Goal: Task Accomplishment & Management: Complete application form

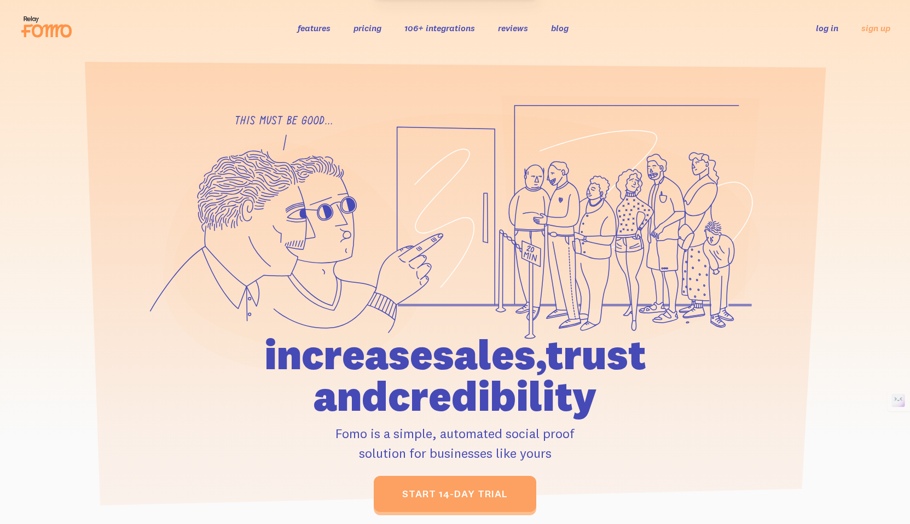
click at [838, 27] on link "log in" at bounding box center [827, 27] width 22 height 11
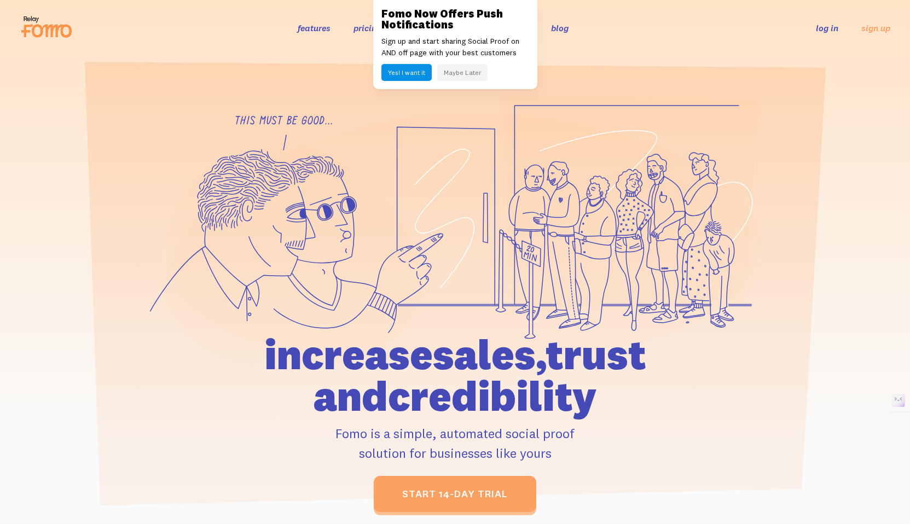
click at [828, 27] on link "log in" at bounding box center [827, 27] width 22 height 11
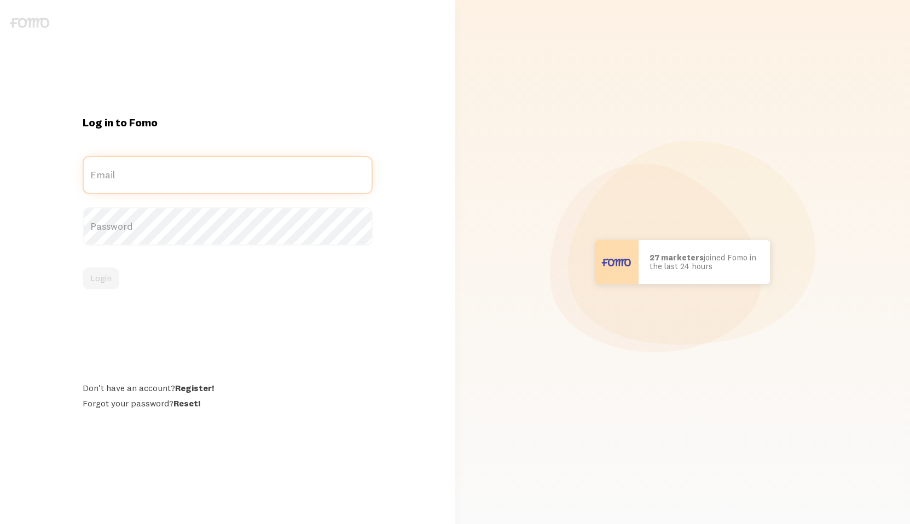
type input "[PERSON_NAME][EMAIL_ADDRESS][DOMAIN_NAME]"
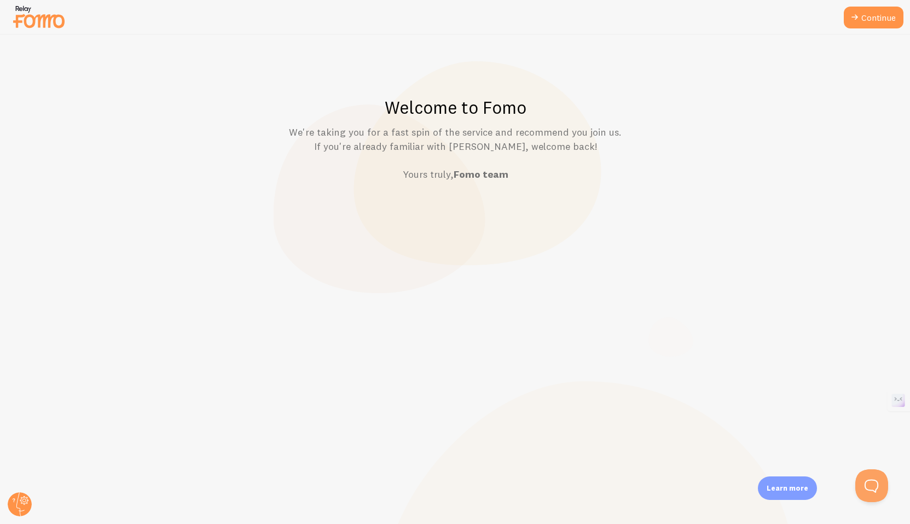
click at [42, 25] on img at bounding box center [38, 17] width 55 height 28
click at [14, 512] on circle at bounding box center [20, 505] width 24 height 24
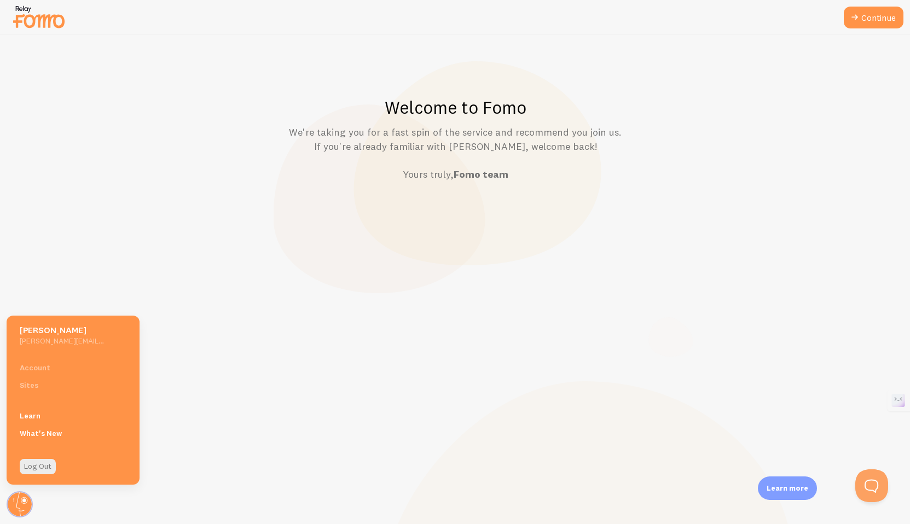
click at [44, 368] on div "Account Sites" at bounding box center [73, 376] width 133 height 35
click at [41, 371] on div "Account Sites" at bounding box center [73, 376] width 133 height 35
click at [874, 22] on link "Continue" at bounding box center [874, 18] width 60 height 22
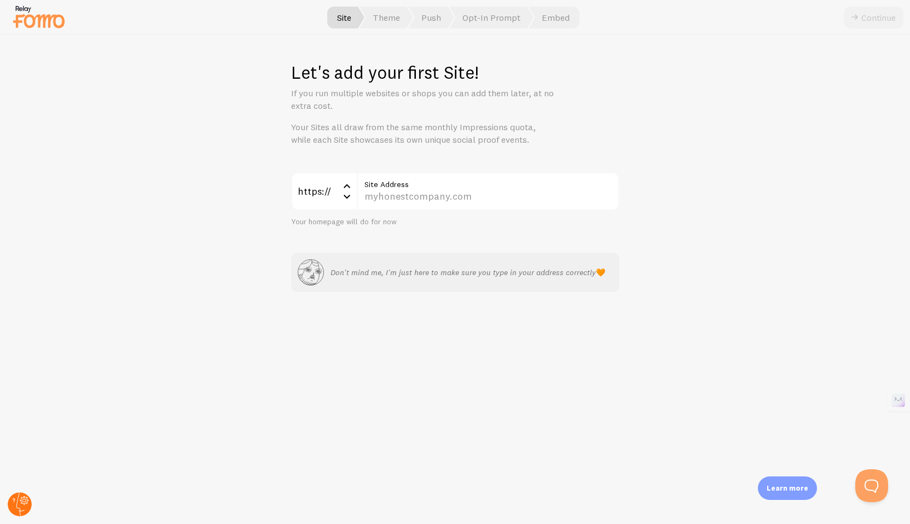
click at [22, 498] on circle at bounding box center [20, 505] width 24 height 24
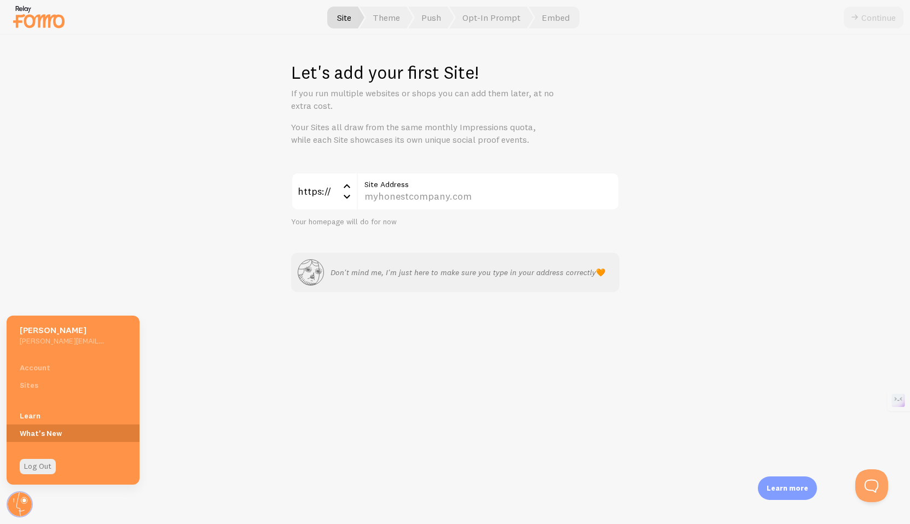
click at [38, 430] on link "What's New" at bounding box center [73, 434] width 133 height 18
click at [52, 332] on h5 "David Dorman" at bounding box center [62, 330] width 85 height 11
click at [27, 417] on link "Learn" at bounding box center [73, 416] width 133 height 18
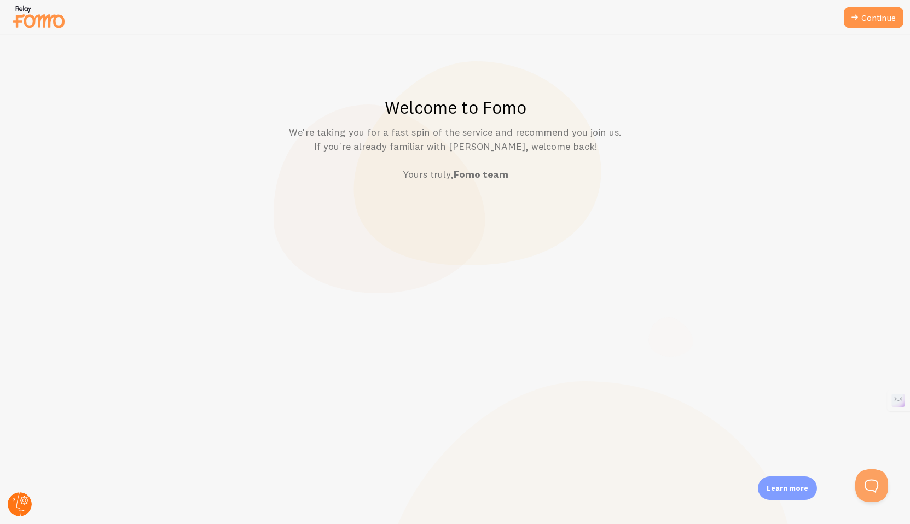
click at [14, 497] on circle at bounding box center [20, 505] width 24 height 24
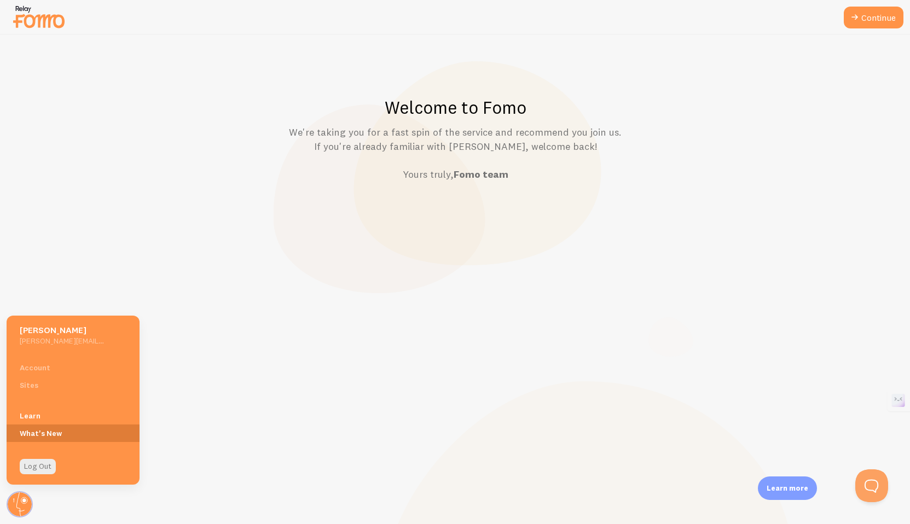
click at [49, 426] on link "What's New" at bounding box center [73, 434] width 133 height 18
click at [43, 366] on div "Account Sites" at bounding box center [73, 376] width 133 height 35
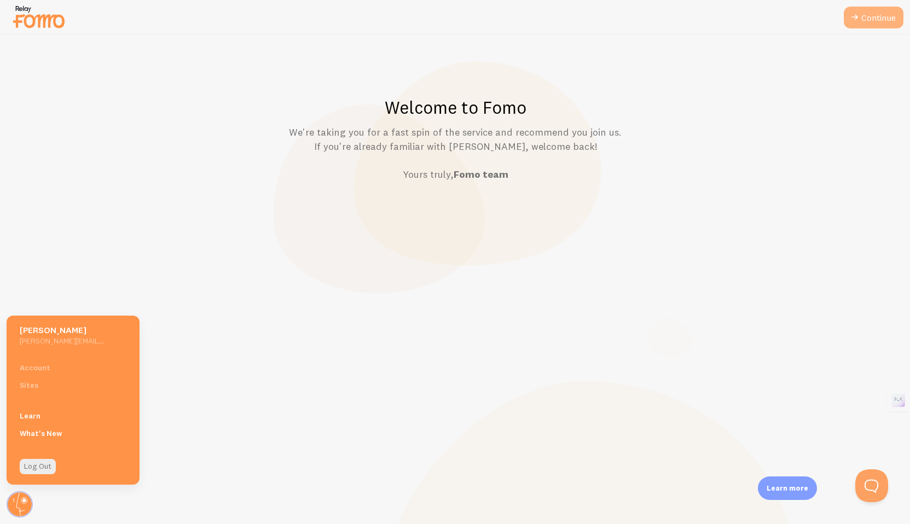
click at [856, 26] on link "Continue" at bounding box center [874, 18] width 60 height 22
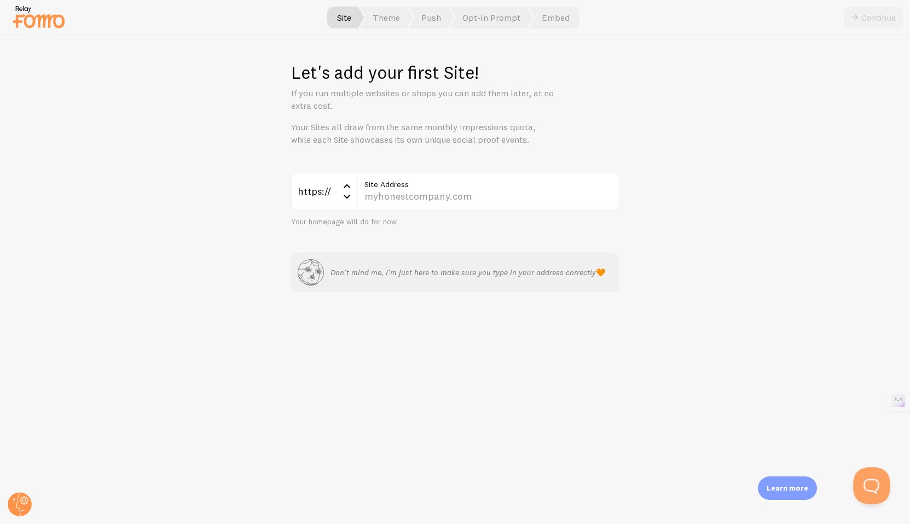
click at [860, 482] on button "Open Beacon popover" at bounding box center [870, 484] width 33 height 33
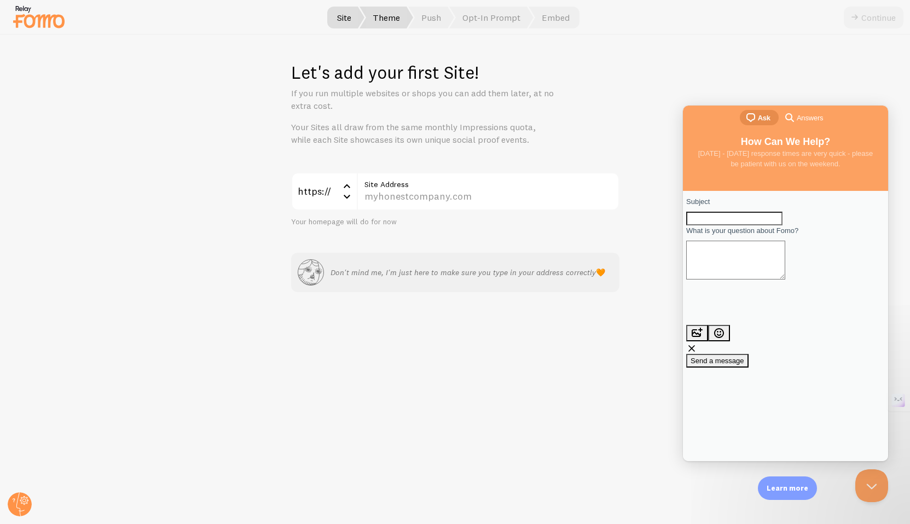
click at [389, 22] on span "Theme" at bounding box center [387, 18] width 54 height 22
click at [41, 22] on img at bounding box center [38, 17] width 55 height 28
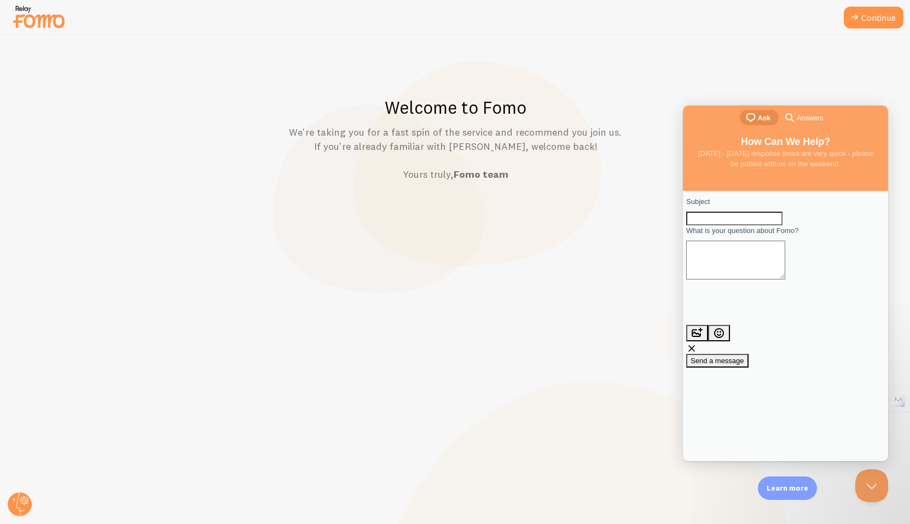
click at [41, 22] on img at bounding box center [38, 17] width 55 height 28
click at [806, 85] on div "Welcome to Fomo We're taking you for a fast spin of the service and recommend y…" at bounding box center [456, 279] width 910 height 489
click at [869, 21] on link "Continue" at bounding box center [874, 18] width 60 height 22
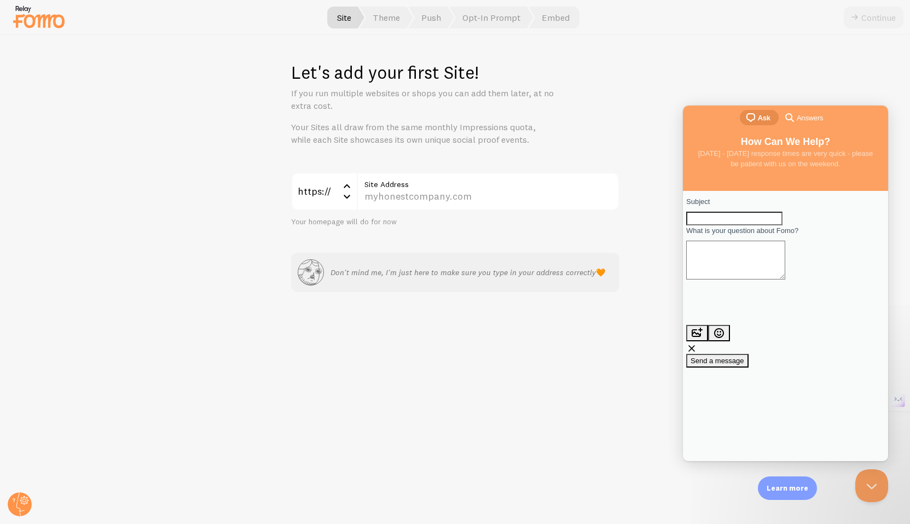
click at [876, 15] on div "Continue" at bounding box center [874, 18] width 60 height 22
click at [708, 125] on div "chat-square Ask search-medium Answers" at bounding box center [785, 119] width 205 height 26
click at [430, 182] on label "Site Address" at bounding box center [488, 181] width 263 height 19
click at [430, 182] on input "Site Address" at bounding box center [488, 191] width 263 height 38
click at [420, 268] on p "Don't mind me, I'm just here to make sure you type in your address correctly 🧡" at bounding box center [468, 272] width 275 height 11
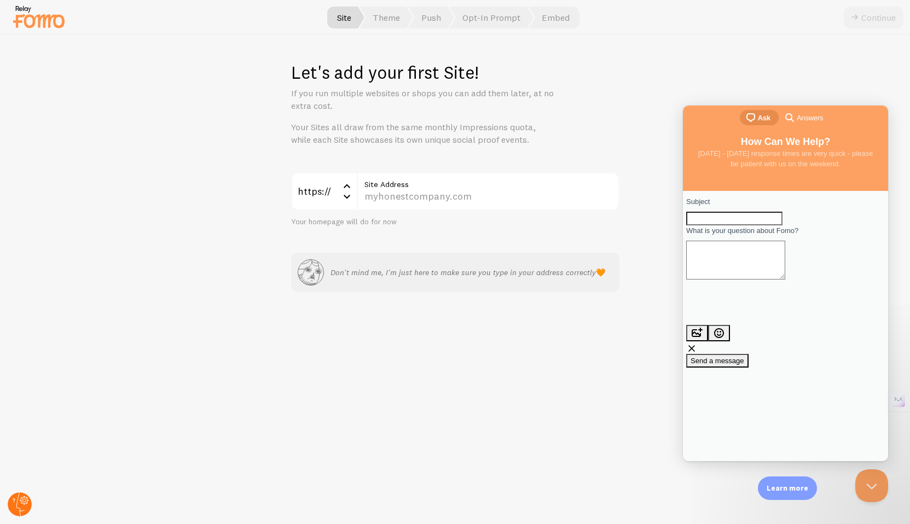
click at [12, 504] on circle at bounding box center [20, 505] width 24 height 24
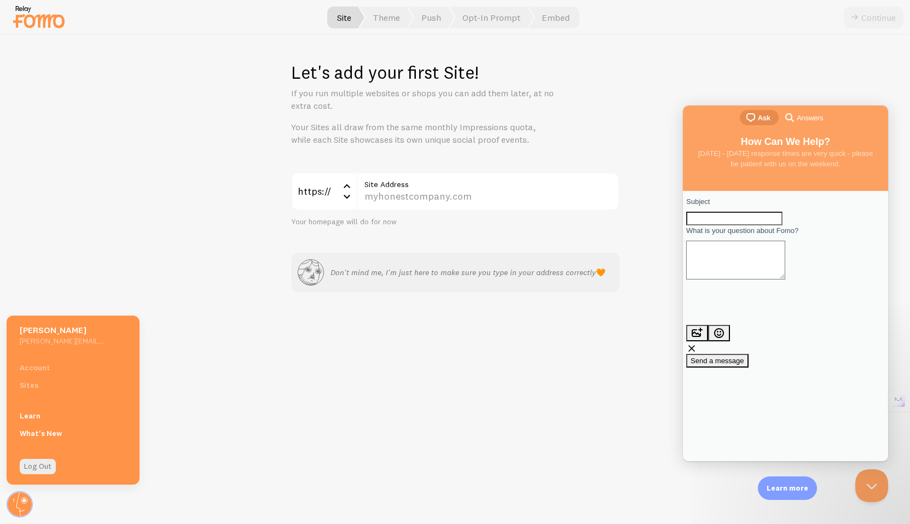
click at [27, 385] on div "Account Sites" at bounding box center [73, 376] width 133 height 35
click at [30, 374] on div "Account Sites" at bounding box center [73, 376] width 133 height 35
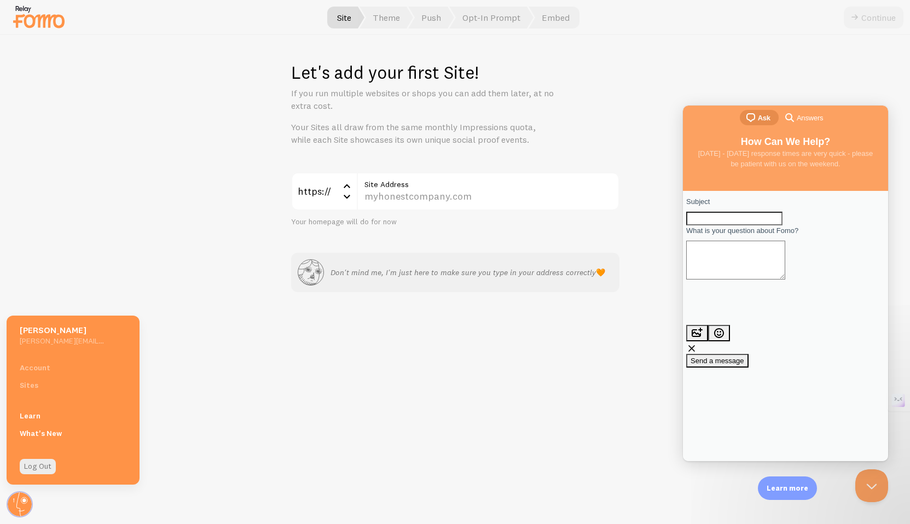
click at [38, 369] on div "Account Sites" at bounding box center [73, 376] width 133 height 35
click at [763, 226] on input "Subject" at bounding box center [735, 219] width 96 height 14
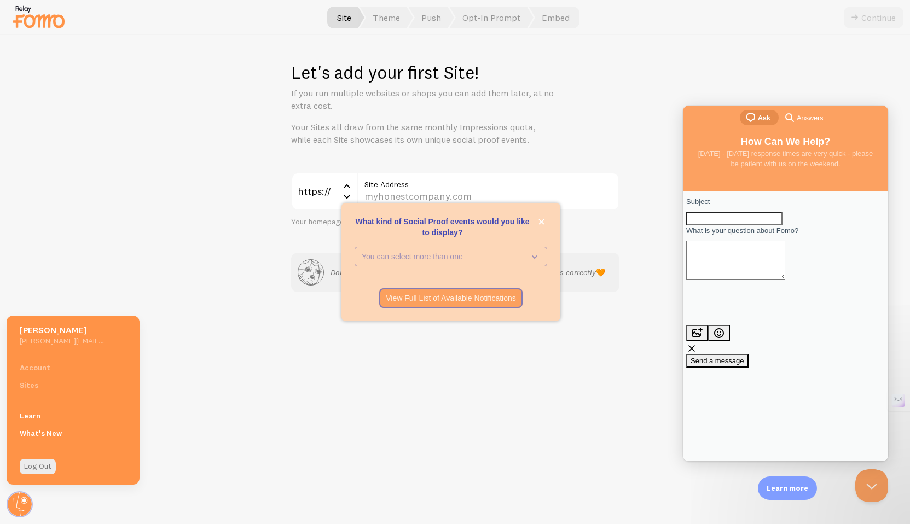
click at [41, 368] on div "Account Sites" at bounding box center [73, 376] width 133 height 35
click at [62, 327] on h5 "David Dorman" at bounding box center [62, 330] width 85 height 11
click at [62, 331] on h5 "David Dorman" at bounding box center [62, 330] width 85 height 11
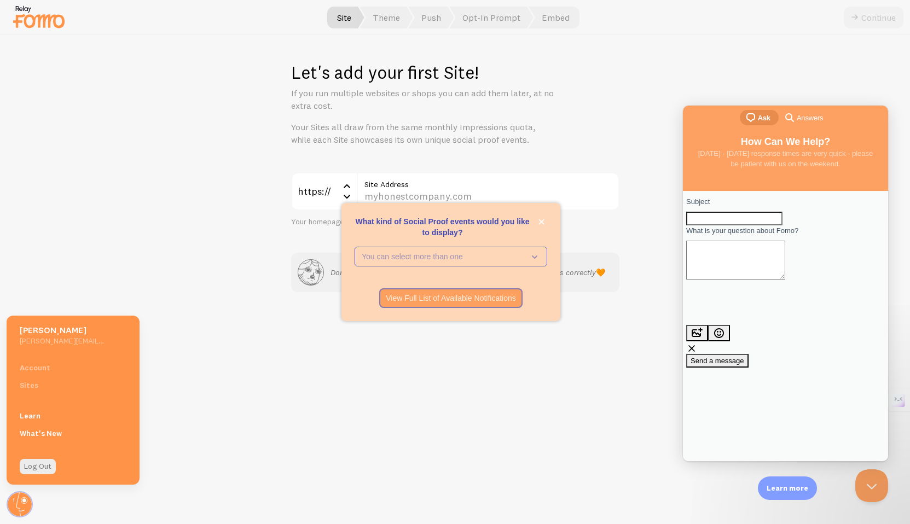
click at [640, 135] on div "Let's add your first Site! If you run multiple websites or shops you can add th…" at bounding box center [456, 279] width 910 height 489
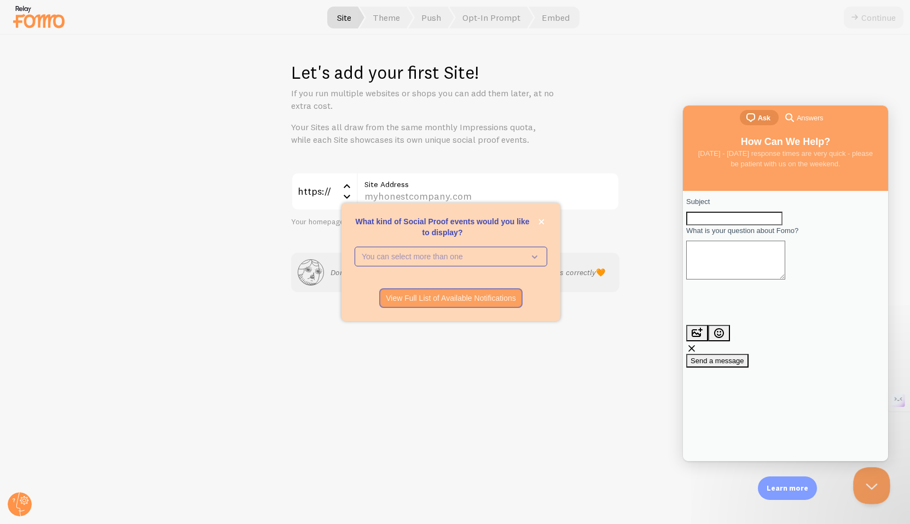
click at [873, 486] on button "Close Beacon popover" at bounding box center [870, 484] width 33 height 33
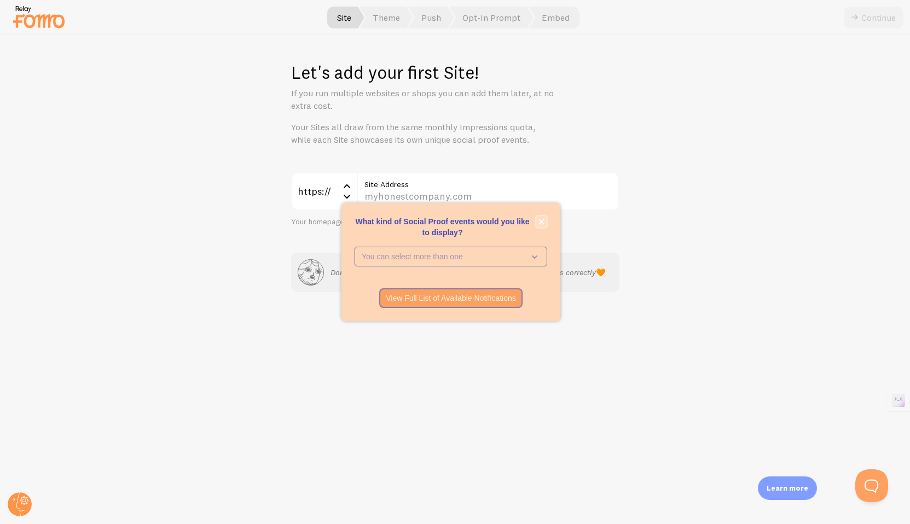
click at [543, 221] on icon "close," at bounding box center [542, 222] width 6 height 6
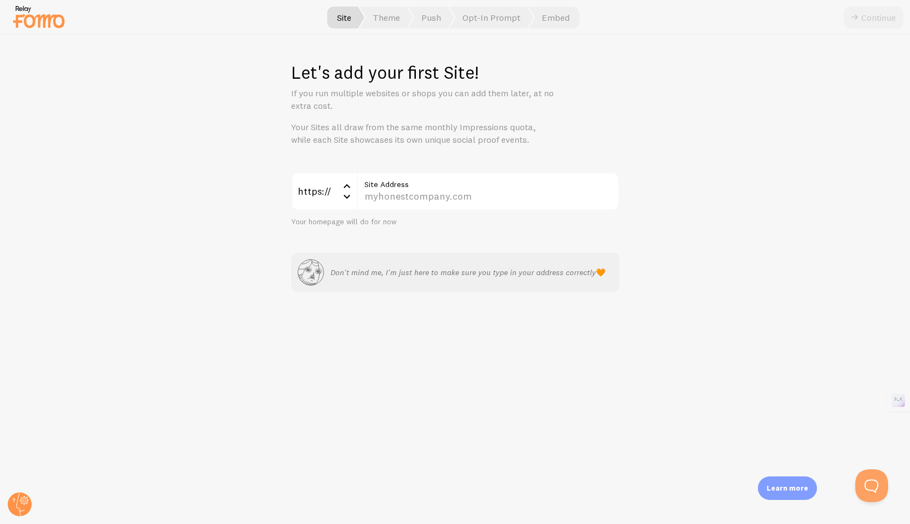
click at [24, 489] on div "Let's add your first Site! If you run multiple websites or shops you can add th…" at bounding box center [456, 279] width 910 height 489
click at [22, 498] on icon at bounding box center [24, 501] width 6 height 6
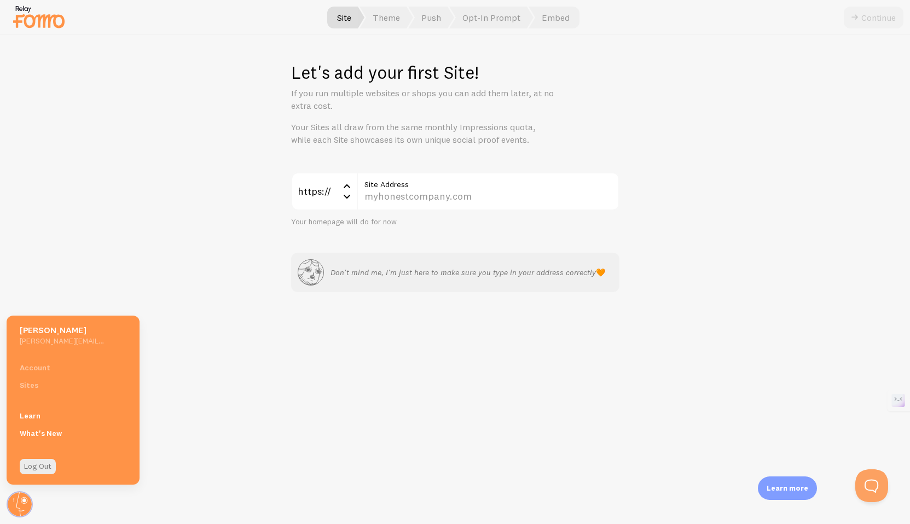
click at [34, 367] on div "Account Sites" at bounding box center [73, 376] width 133 height 35
click at [48, 341] on h5 "[PERSON_NAME][EMAIL_ADDRESS][DOMAIN_NAME]" at bounding box center [62, 341] width 85 height 10
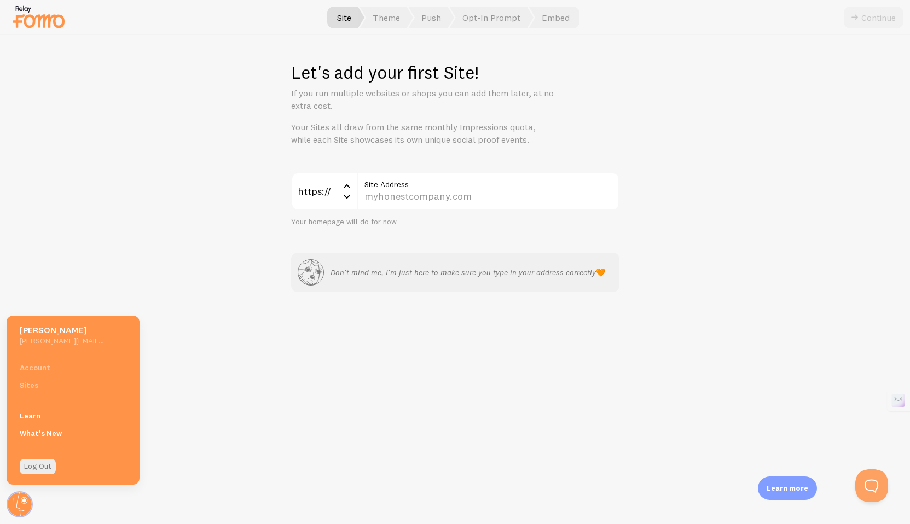
click at [55, 332] on h5 "David Dorman" at bounding box center [62, 330] width 85 height 11
click at [25, 388] on div "Account Sites" at bounding box center [73, 376] width 133 height 35
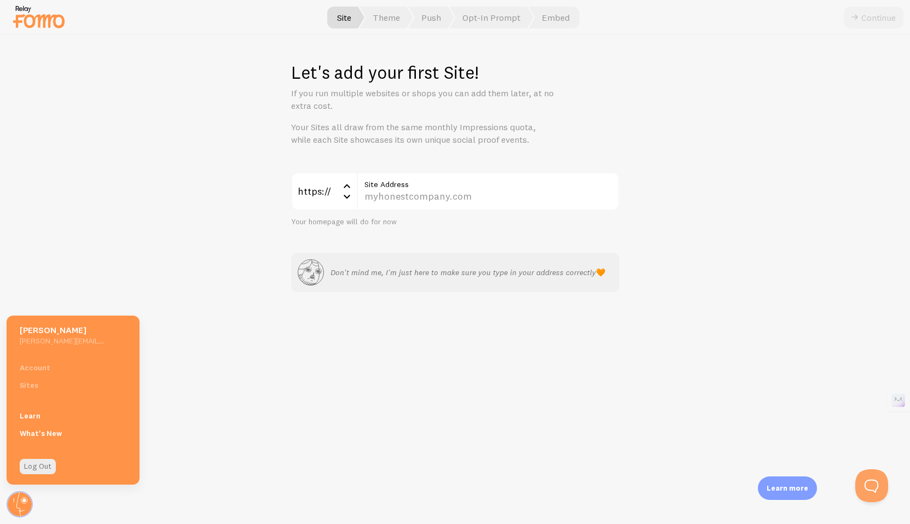
click at [25, 388] on div "Account Sites" at bounding box center [73, 376] width 133 height 35
click at [29, 369] on div "Account Sites" at bounding box center [73, 376] width 133 height 35
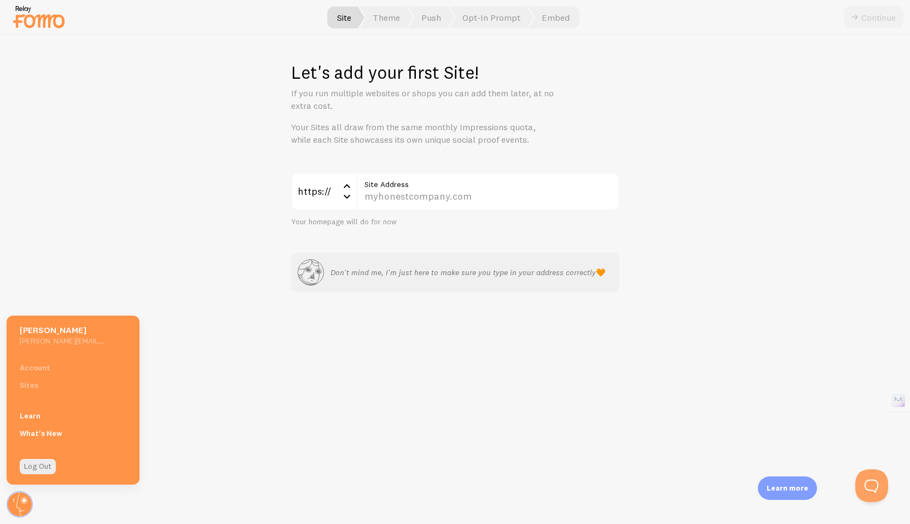
click at [42, 13] on img at bounding box center [38, 17] width 55 height 28
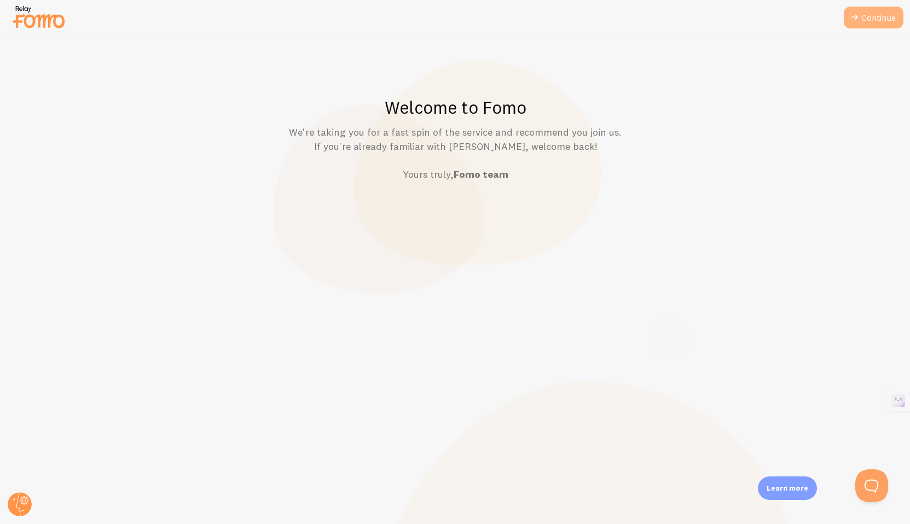
click at [885, 17] on link "Continue" at bounding box center [874, 18] width 60 height 22
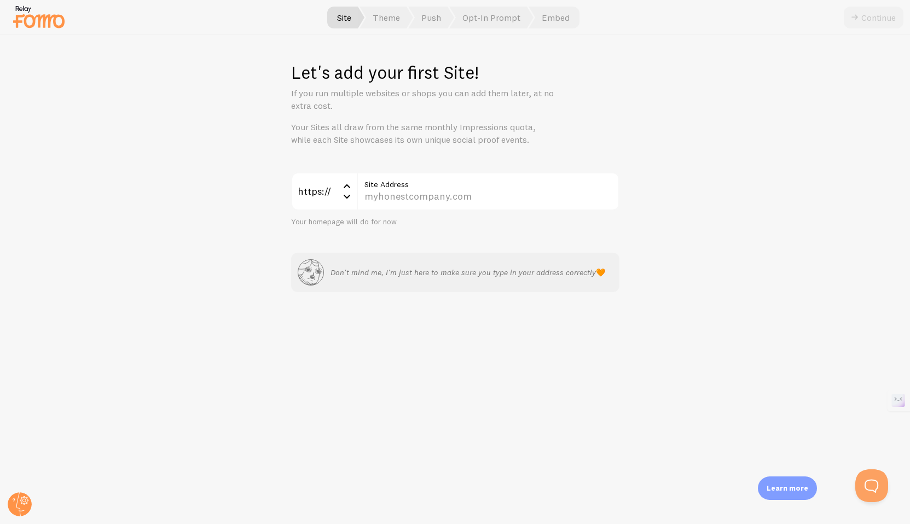
click at [871, 11] on div "Continue" at bounding box center [874, 18] width 60 height 22
click at [377, 14] on span "Theme" at bounding box center [387, 18] width 54 height 22
click at [444, 14] on span "Push" at bounding box center [431, 18] width 46 height 22
click at [481, 15] on span "Opt-In Prompt" at bounding box center [491, 18] width 84 height 22
click at [556, 15] on span "Embed" at bounding box center [554, 18] width 51 height 22
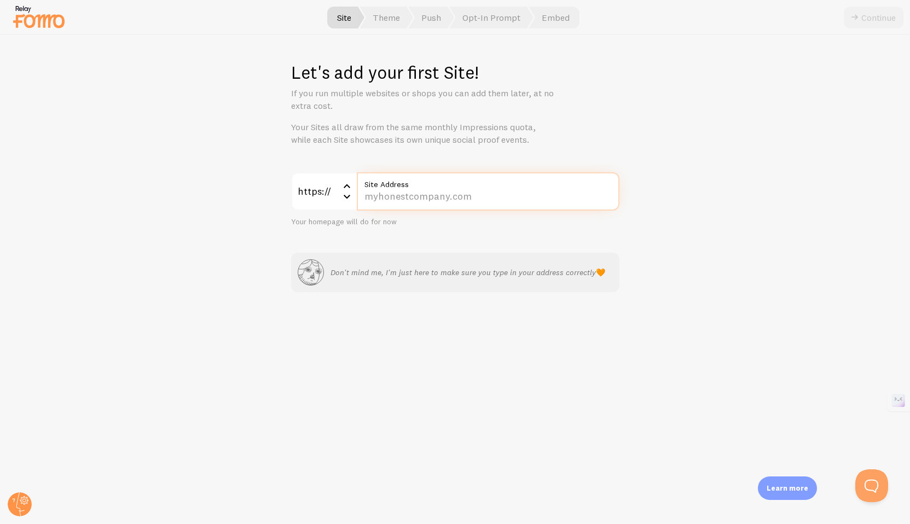
click at [416, 201] on input "Site Address" at bounding box center [488, 191] width 263 height 38
type input "www.jackiedorman.com"
click at [879, 10] on button "Continue" at bounding box center [874, 18] width 60 height 22
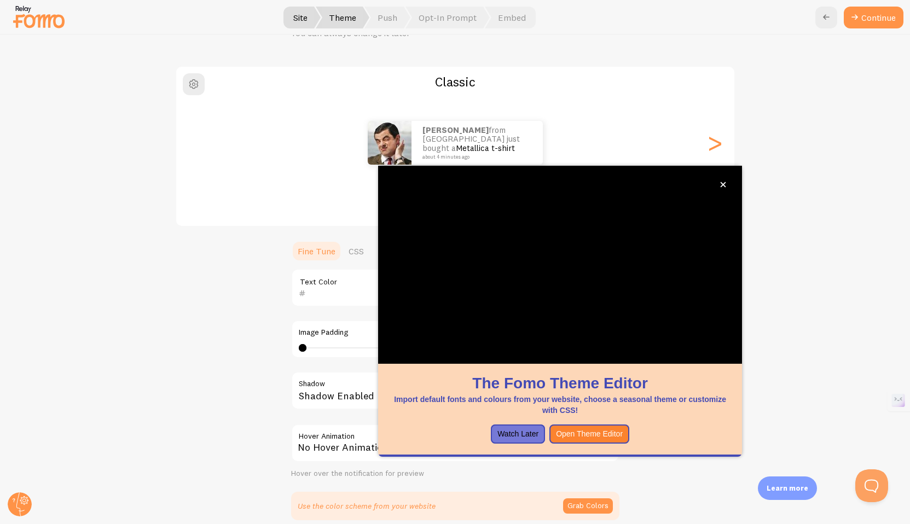
scroll to position [107, 0]
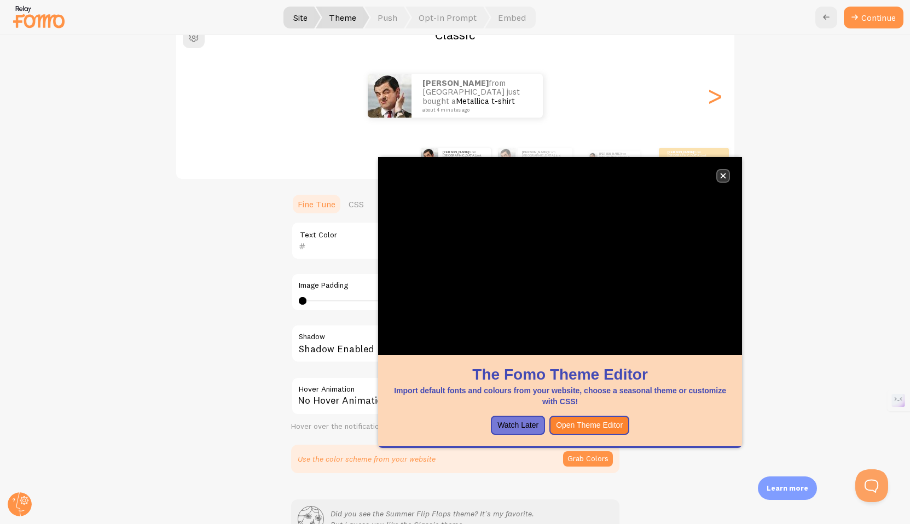
click at [725, 174] on icon "close," at bounding box center [723, 176] width 5 height 5
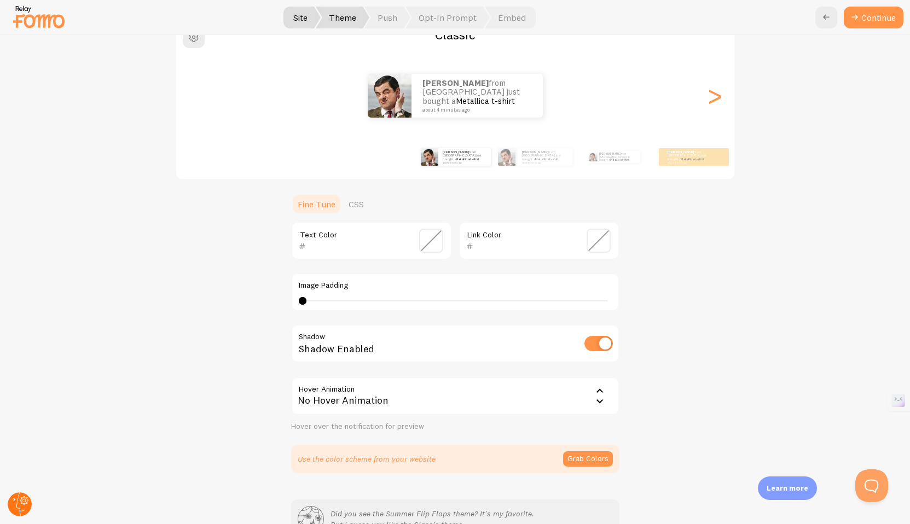
click at [18, 504] on circle at bounding box center [20, 505] width 24 height 24
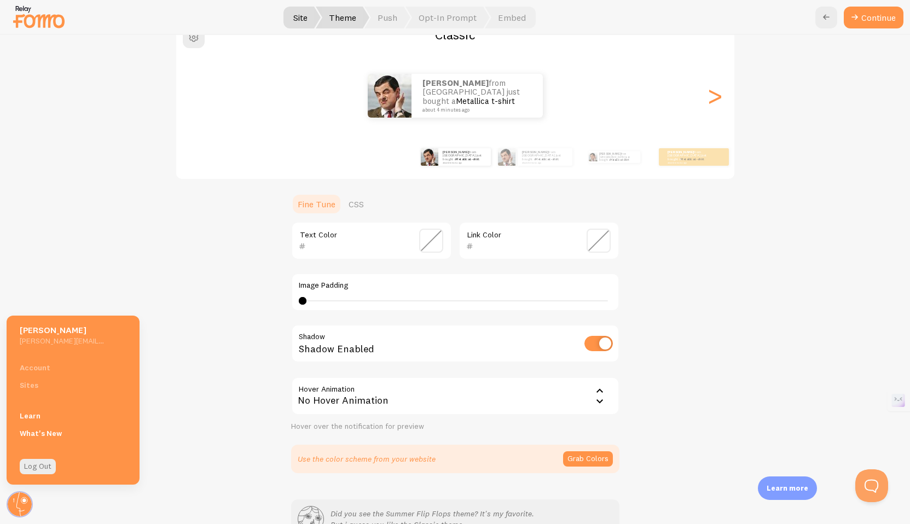
click at [44, 368] on div "Account Sites" at bounding box center [73, 376] width 133 height 35
click at [217, 347] on div "Classic David from United States just bought a Metallica t-shirt about 4 minute…" at bounding box center [455, 246] width 857 height 455
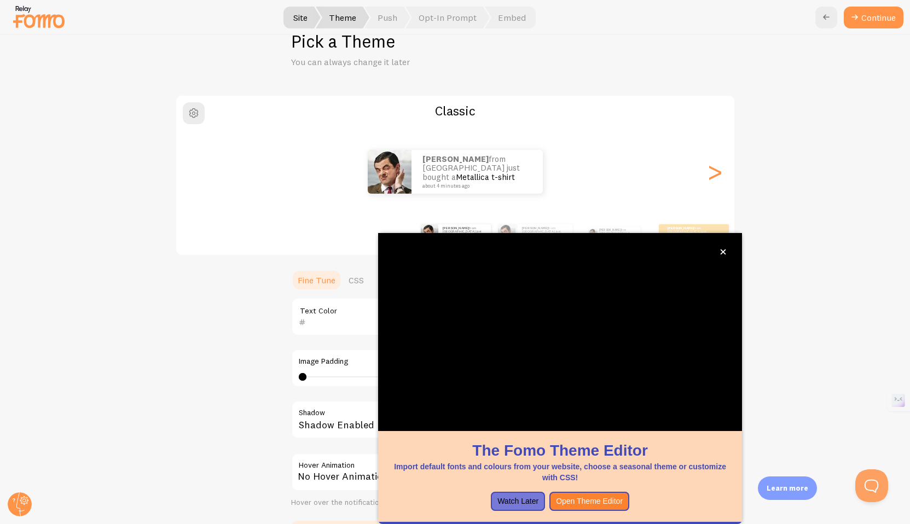
scroll to position [32, 0]
click at [593, 68] on div "Pick a Theme You can always change it later Classic David from United States ju…" at bounding box center [456, 279] width 910 height 489
click at [723, 250] on icon "close," at bounding box center [723, 252] width 6 height 6
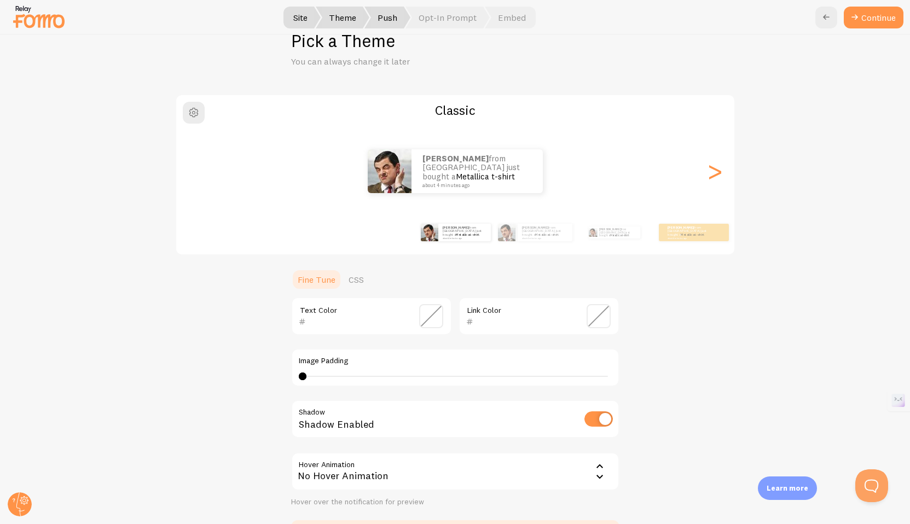
click at [393, 15] on span "Push" at bounding box center [388, 18] width 46 height 22
click at [425, 15] on span "Opt-In Prompt" at bounding box center [448, 18] width 84 height 22
click at [512, 15] on span "Embed" at bounding box center [510, 18] width 51 height 22
click at [871, 17] on button "Continue" at bounding box center [874, 18] width 60 height 22
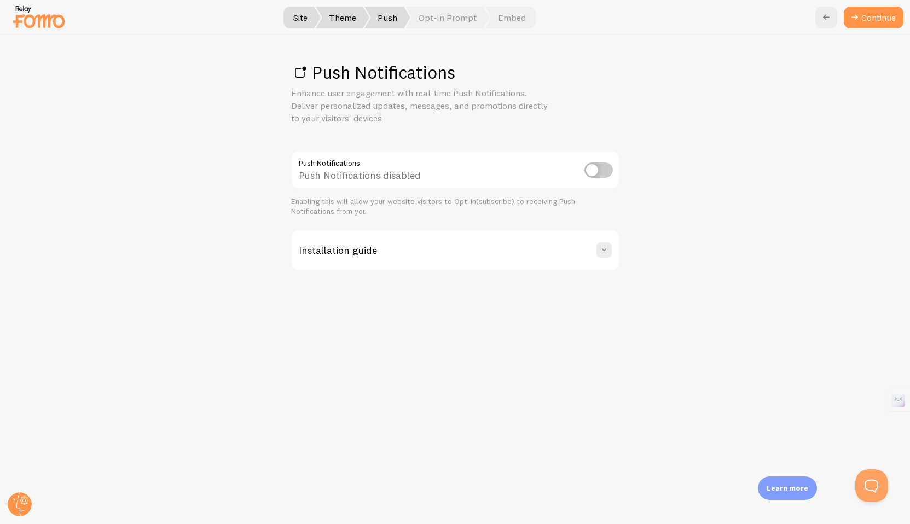
click at [796, 487] on p "Learn more" at bounding box center [788, 488] width 42 height 10
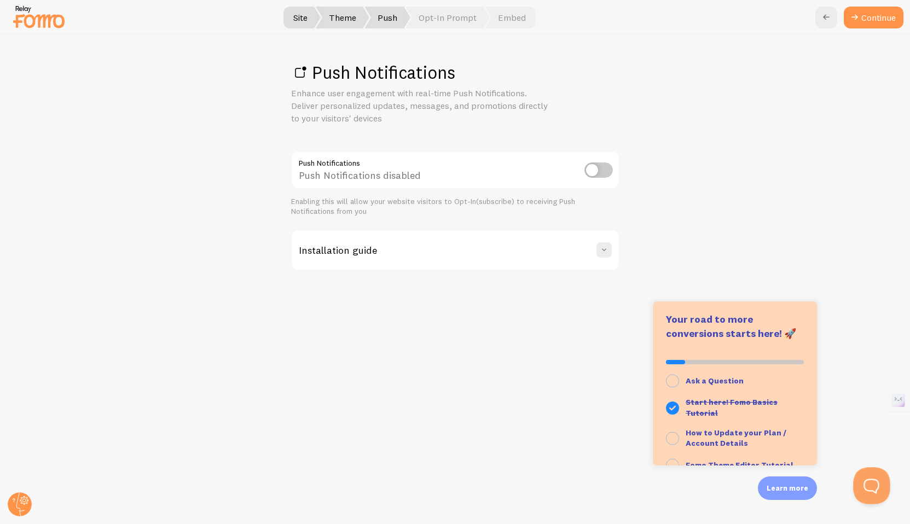
click at [874, 480] on button "Open Beacon popover" at bounding box center [870, 484] width 33 height 33
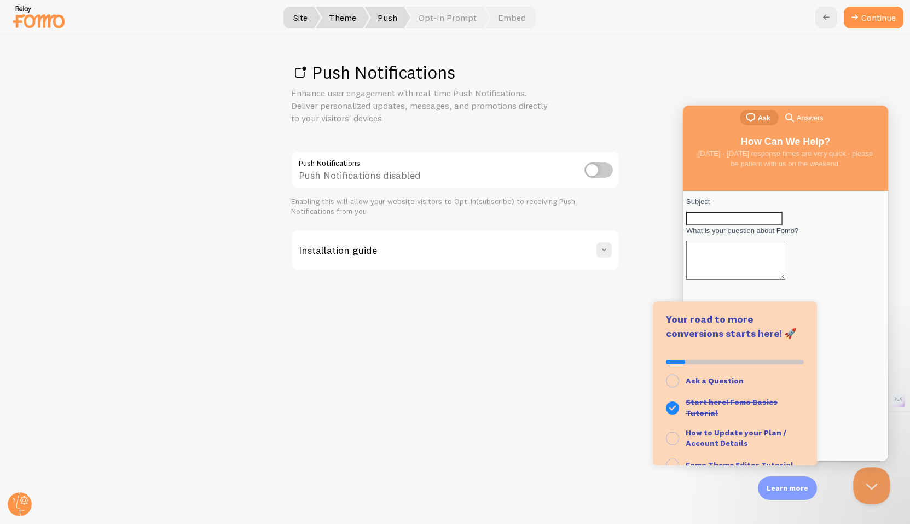
click at [874, 480] on button "Close Beacon popover" at bounding box center [870, 484] width 33 height 33
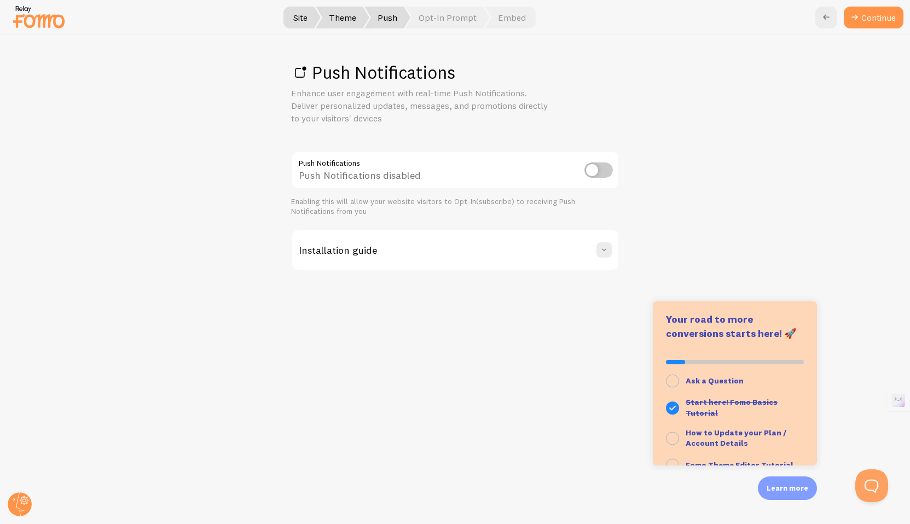
click at [792, 292] on div "Push Notifications Enhance user engagement with real-time Push Notifications. D…" at bounding box center [456, 279] width 910 height 489
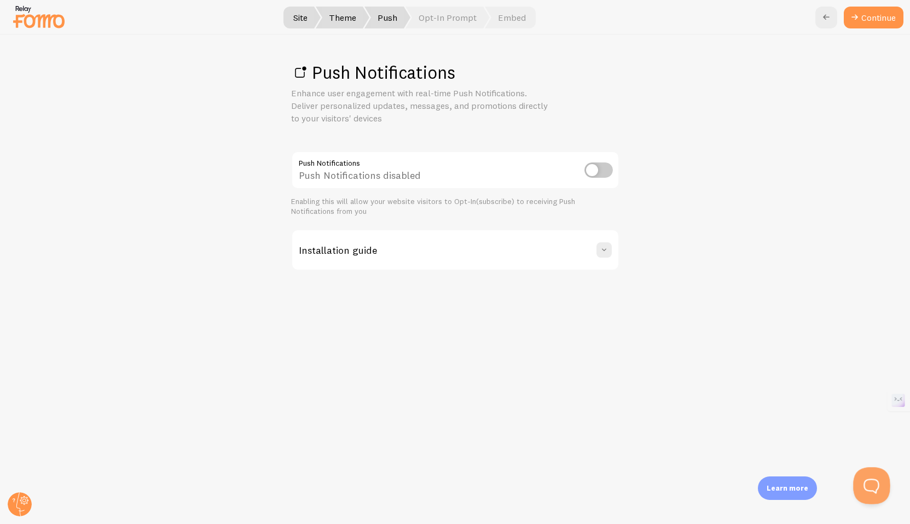
click at [875, 496] on button "Open Beacon popover" at bounding box center [870, 484] width 33 height 33
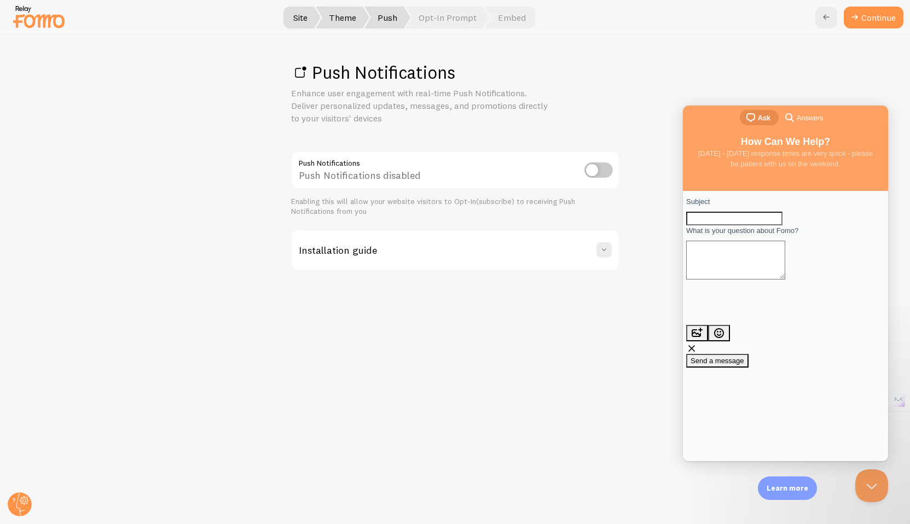
click at [769, 221] on input "Subject" at bounding box center [735, 219] width 96 height 14
type input "Need to cancel this subscription"
click at [757, 274] on textarea "What is your question about Fomo?" at bounding box center [736, 260] width 99 height 39
